Goal: Information Seeking & Learning: Learn about a topic

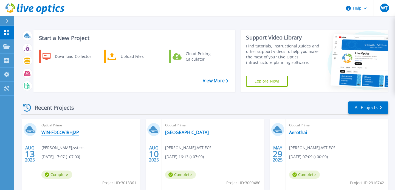
click at [65, 132] on link "WIN-FDCOVIRHJ2P" at bounding box center [60, 132] width 38 height 5
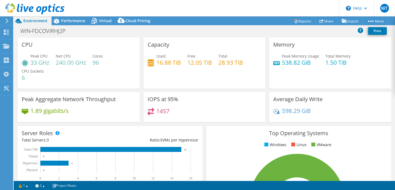
click at [94, 75] on div "Peak CPU 33 GHz Net CPU 240.00 GHz Cores 96 CPU Sockets 6" at bounding box center [79, 69] width 114 height 33
click at [71, 21] on span "Performance" at bounding box center [73, 20] width 24 height 5
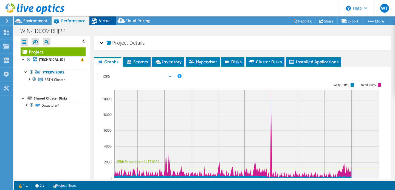
click at [104, 20] on span "Virtual" at bounding box center [105, 20] width 13 height 5
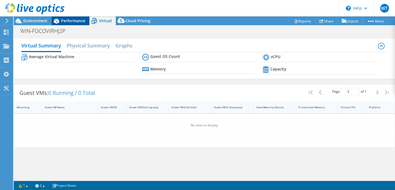
click at [80, 19] on span "Performance" at bounding box center [73, 20] width 24 height 5
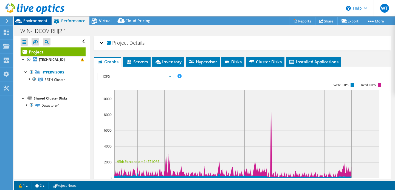
click at [43, 20] on span "Environment" at bounding box center [35, 20] width 24 height 5
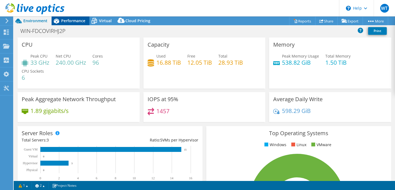
click at [62, 20] on span "Performance" at bounding box center [73, 20] width 24 height 5
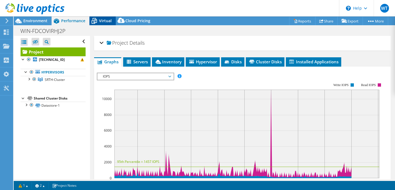
click at [97, 19] on icon at bounding box center [95, 21] width 10 height 10
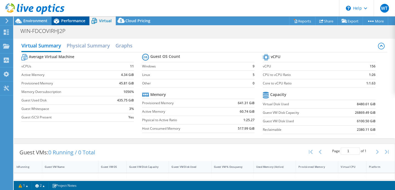
click at [79, 22] on span "Performance" at bounding box center [73, 20] width 24 height 5
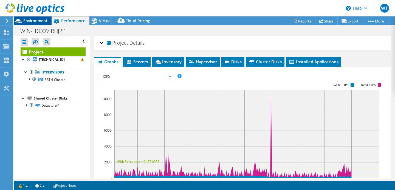
click at [43, 23] on span "Environment" at bounding box center [35, 20] width 24 height 5
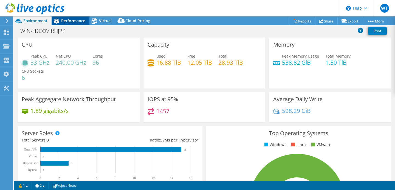
click at [72, 20] on span "Performance" at bounding box center [73, 20] width 24 height 5
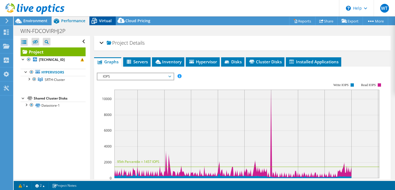
click at [108, 19] on span "Virtual" at bounding box center [105, 20] width 13 height 5
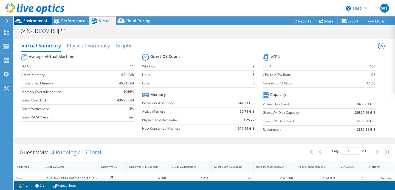
click at [36, 23] on span "Environment" at bounding box center [35, 20] width 24 height 5
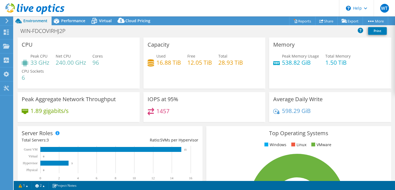
click at [6, 20] on icon at bounding box center [7, 20] width 4 height 5
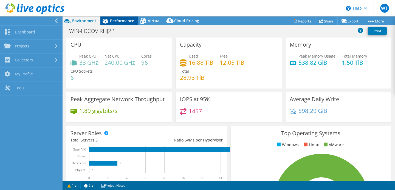
click at [118, 22] on span "Performance" at bounding box center [122, 20] width 24 height 5
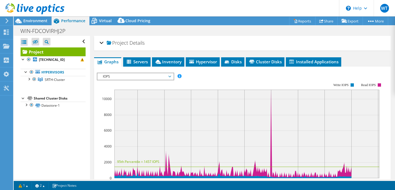
click at [134, 78] on span "IOPS" at bounding box center [135, 76] width 71 height 7
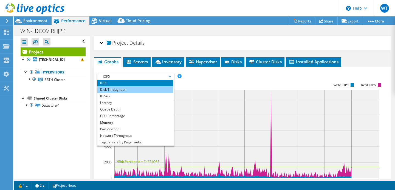
click at [130, 90] on li "Disk Throughput" at bounding box center [135, 89] width 76 height 7
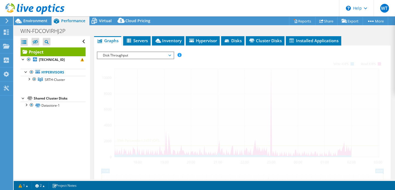
scroll to position [34, 0]
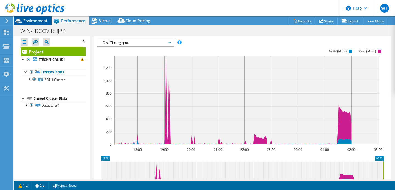
click at [40, 20] on span "Environment" at bounding box center [35, 20] width 24 height 5
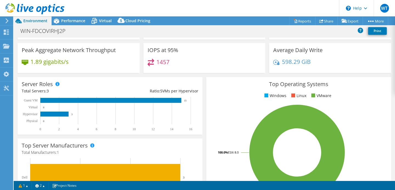
scroll to position [0, 0]
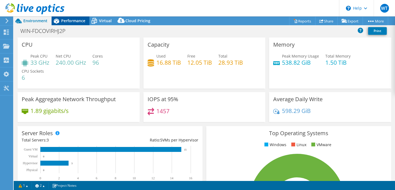
click at [69, 20] on span "Performance" at bounding box center [73, 20] width 24 height 5
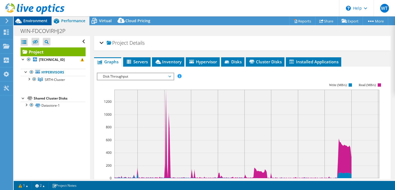
click at [30, 23] on span "Environment" at bounding box center [35, 20] width 24 height 5
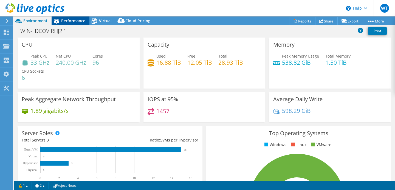
click at [65, 21] on span "Performance" at bounding box center [73, 20] width 24 height 5
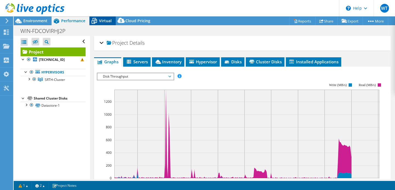
click at [98, 20] on icon at bounding box center [95, 21] width 10 height 10
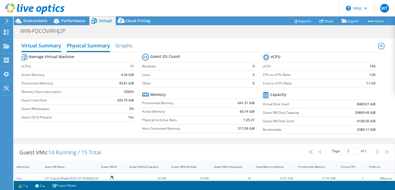
click at [92, 40] on h2 "Physical Summary" at bounding box center [88, 46] width 43 height 12
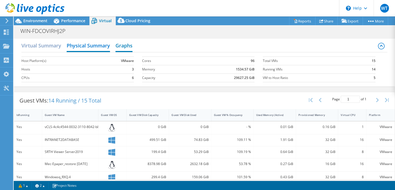
click at [124, 43] on h2 "Graphs" at bounding box center [124, 46] width 17 height 12
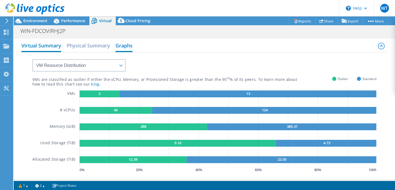
click at [55, 46] on h2 "Virtual Summary" at bounding box center [41, 46] width 40 height 12
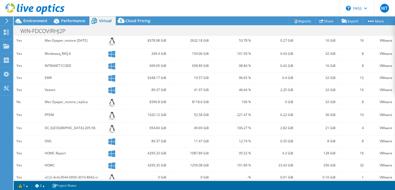
scroll to position [184, 0]
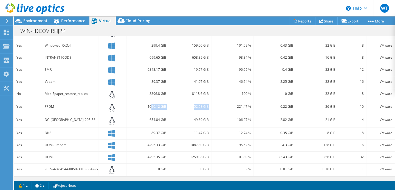
drag, startPoint x: 152, startPoint y: 107, endPoint x: 212, endPoint y: 114, distance: 60.6
click at [211, 114] on div "Yes PPDM 1020.12 GiB 52.58 GiB 221.47 % 6.22 GiB 36 GiB 10 VMware" at bounding box center [204, 107] width 381 height 13
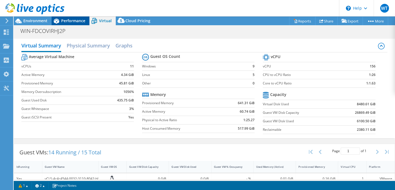
click at [82, 22] on span "Performance" at bounding box center [73, 20] width 24 height 5
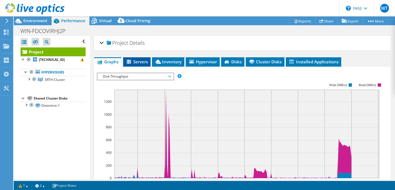
click at [143, 58] on li "Servers" at bounding box center [136, 61] width 27 height 9
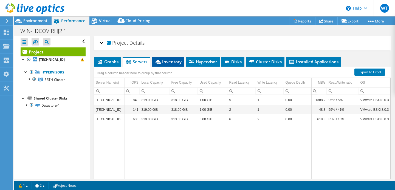
click at [169, 57] on li "Inventory" at bounding box center [168, 61] width 32 height 9
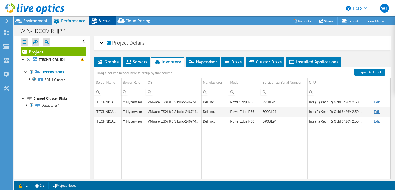
click at [102, 19] on span "Virtual" at bounding box center [105, 20] width 13 height 5
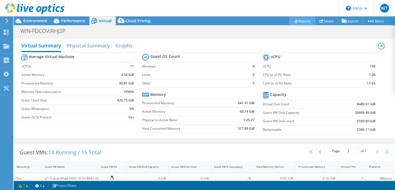
click at [300, 19] on link "Reports" at bounding box center [302, 21] width 26 height 9
